Goal: Navigation & Orientation: Find specific page/section

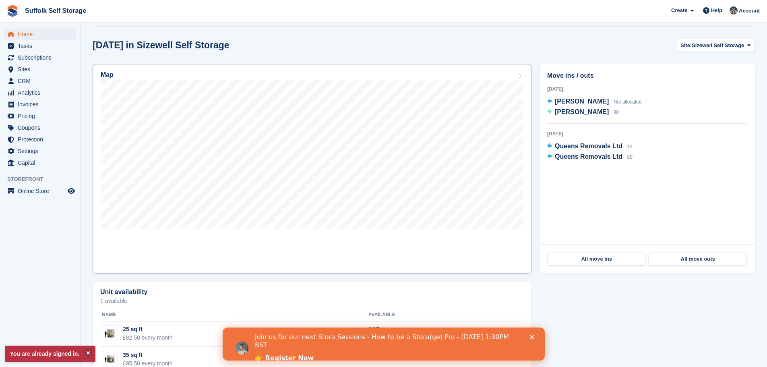
scroll to position [201, 0]
click at [23, 67] on span "Sites" at bounding box center [42, 69] width 48 height 11
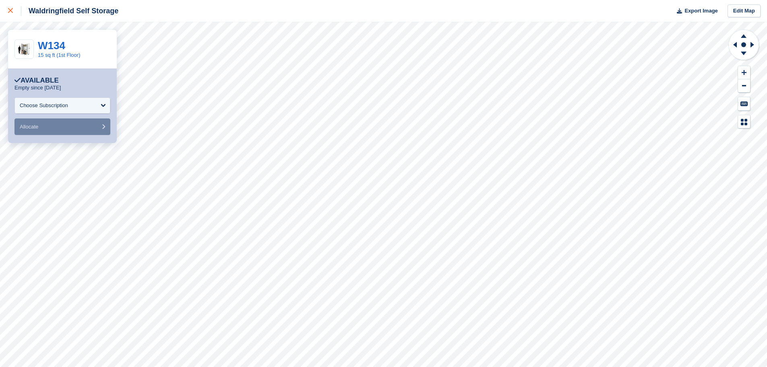
click at [11, 8] on icon at bounding box center [10, 10] width 5 height 5
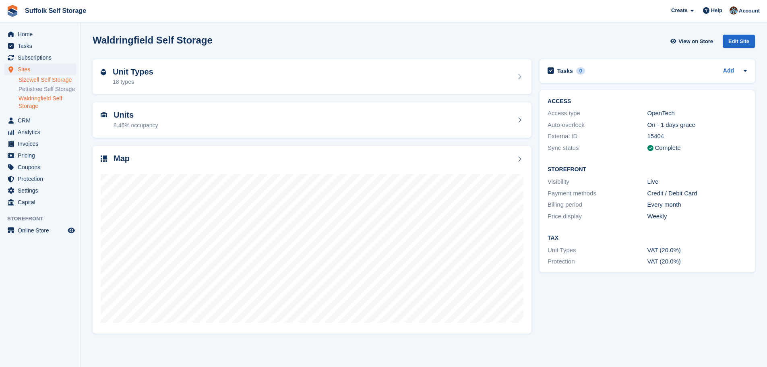
click at [41, 78] on link "Sizewell Self Storage" at bounding box center [48, 80] width 58 height 8
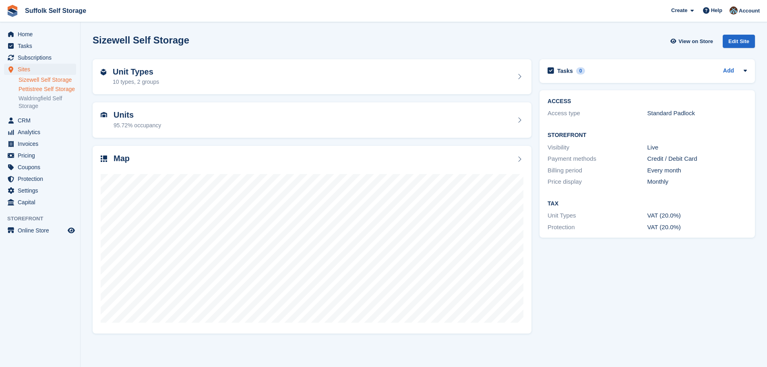
click at [49, 89] on link "Pettistree Self Storage" at bounding box center [48, 89] width 58 height 8
click at [48, 80] on link "Sizewell Self Storage" at bounding box center [48, 80] width 58 height 8
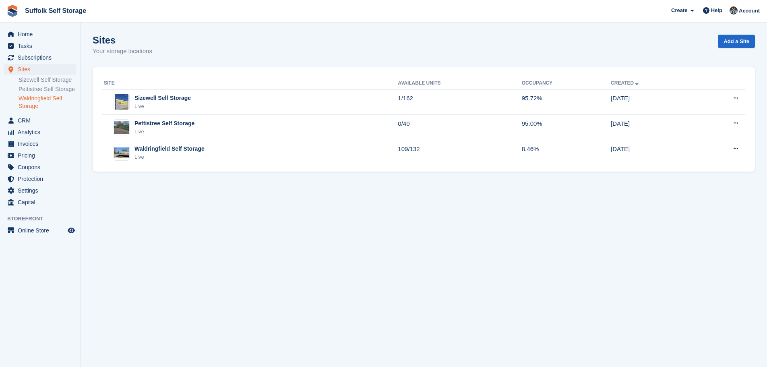
click at [39, 100] on link "Waldringfield Self Storage" at bounding box center [48, 102] width 58 height 15
